Goal: Task Accomplishment & Management: Manage account settings

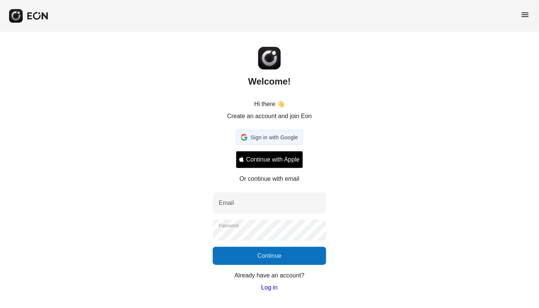
click at [258, 136] on span "Sign in with Google" at bounding box center [273, 137] width 47 height 9
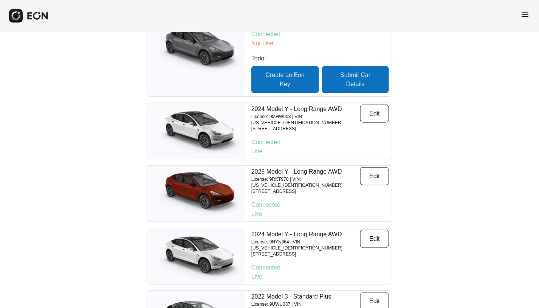
scroll to position [226, 0]
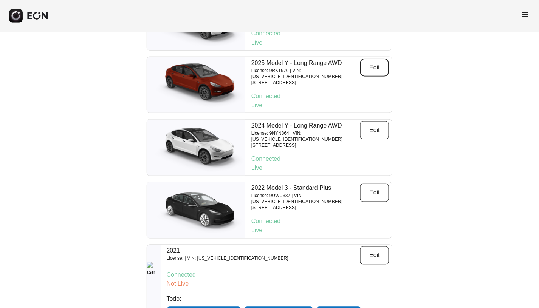
click at [372, 60] on button "Edit" at bounding box center [374, 68] width 29 height 18
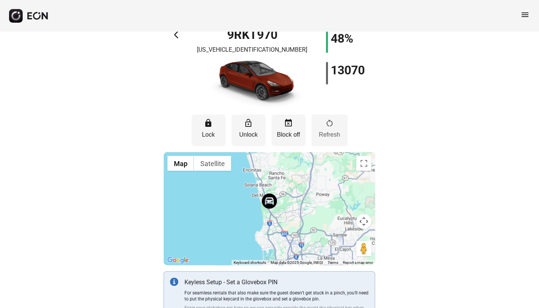
scroll to position [19, 0]
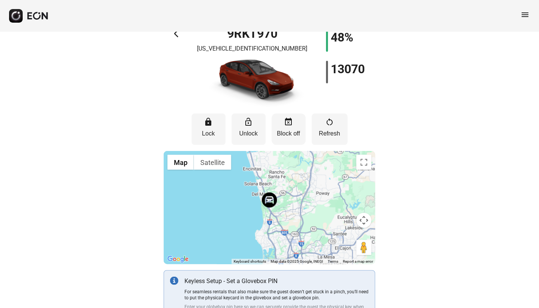
click at [284, 131] on p "Block off" at bounding box center [288, 133] width 26 height 9
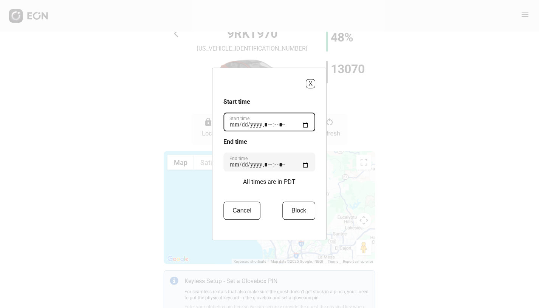
click at [305, 125] on time "Start time" at bounding box center [270, 122] width 92 height 19
type time "**********"
click at [306, 103] on h3 "Start time" at bounding box center [270, 102] width 92 height 9
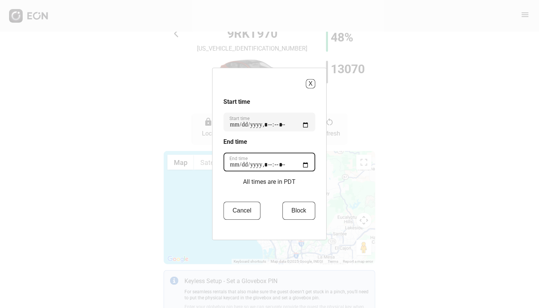
click at [307, 166] on time "End time" at bounding box center [270, 162] width 92 height 19
type time "**********"
click at [295, 212] on button "Block" at bounding box center [298, 211] width 33 height 18
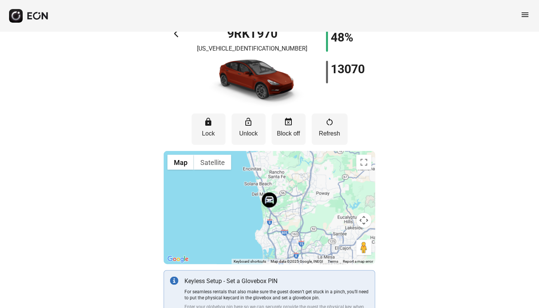
click at [178, 36] on span "arrow_back_ios" at bounding box center [178, 33] width 9 height 9
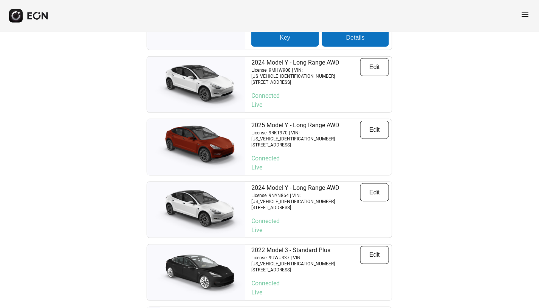
scroll to position [165, 0]
